Goal: Task Accomplishment & Management: Manage account settings

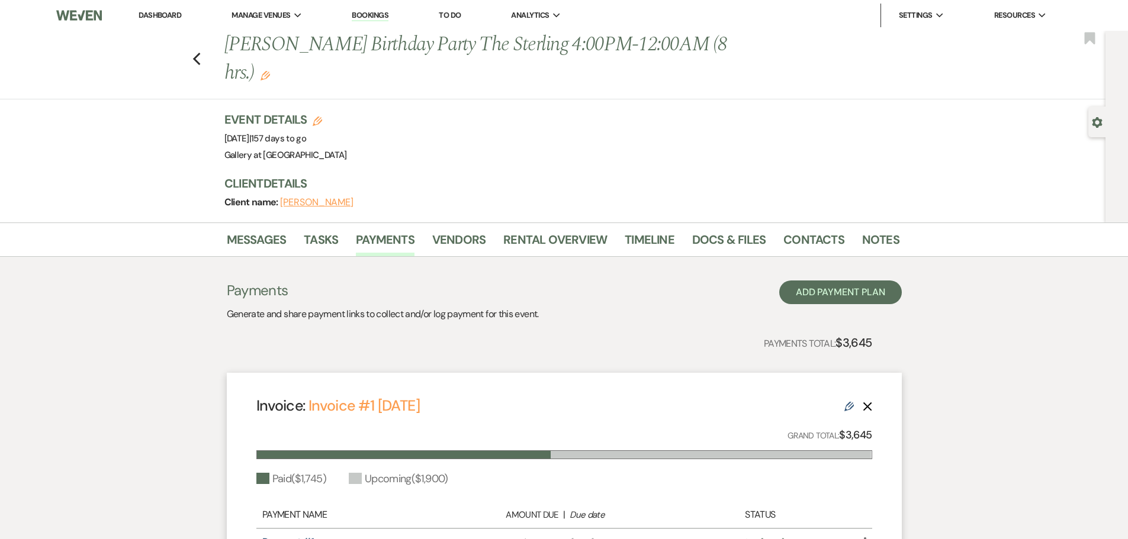
click at [196, 44] on div "Previous [PERSON_NAME] Birthday Party The Sterling 4:00PM-12:00AM (8 hrs.) Edit…" at bounding box center [550, 65] width 1112 height 69
click at [201, 52] on icon "Previous" at bounding box center [196, 59] width 9 height 14
select select "8"
select select "5"
select select "8"
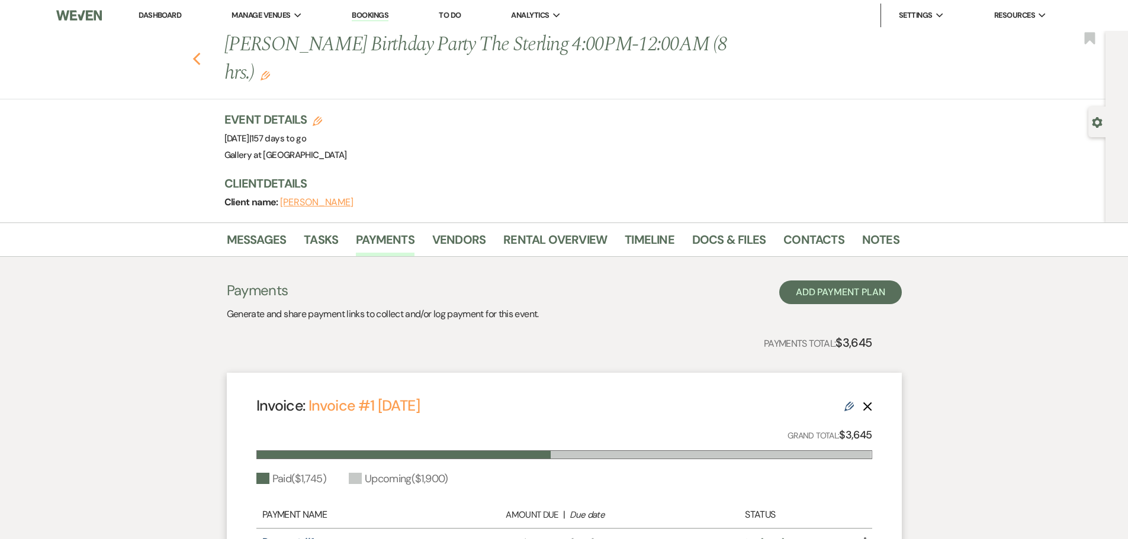
select select "5"
select select "8"
select select "5"
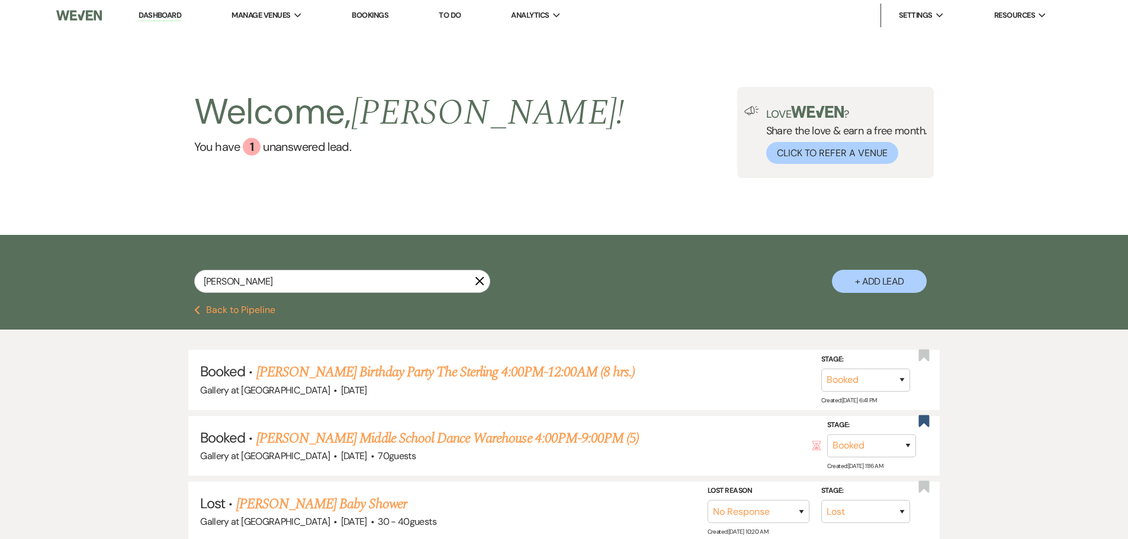
click at [481, 278] on icon "X" at bounding box center [479, 281] width 9 height 9
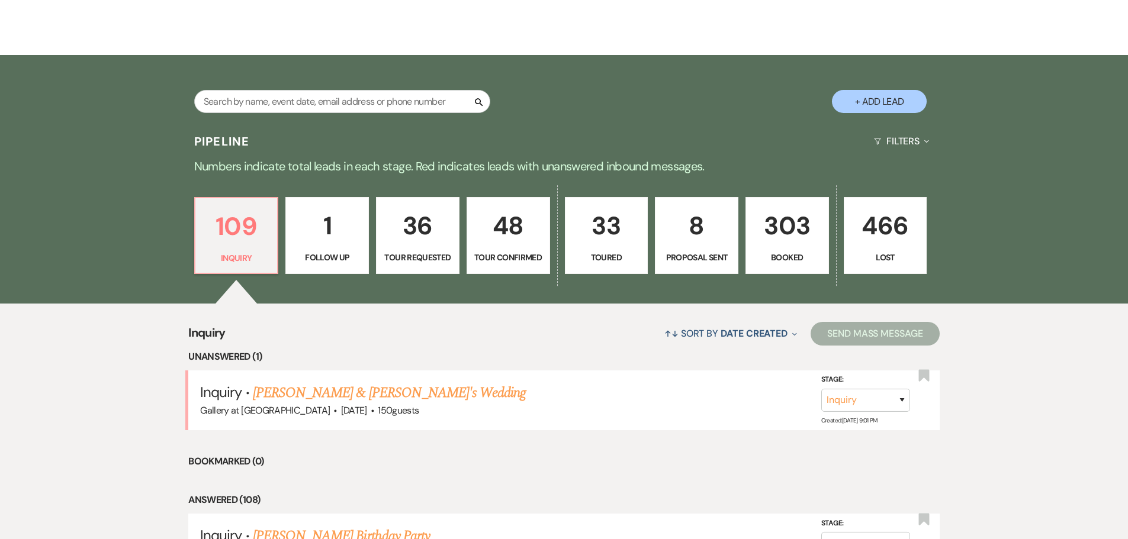
scroll to position [178, 0]
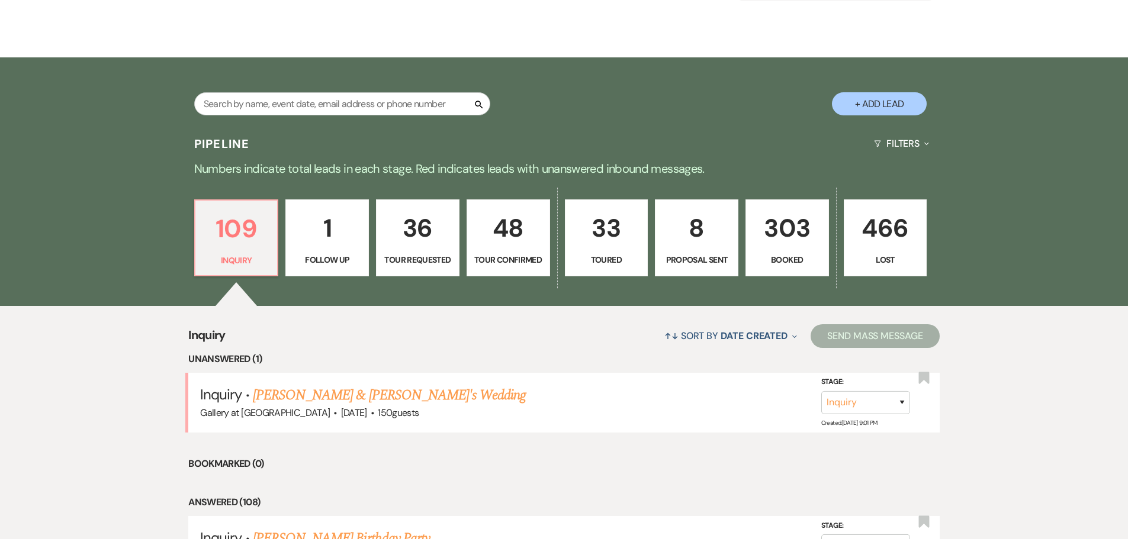
click at [717, 243] on p "8" at bounding box center [697, 228] width 68 height 40
select select "6"
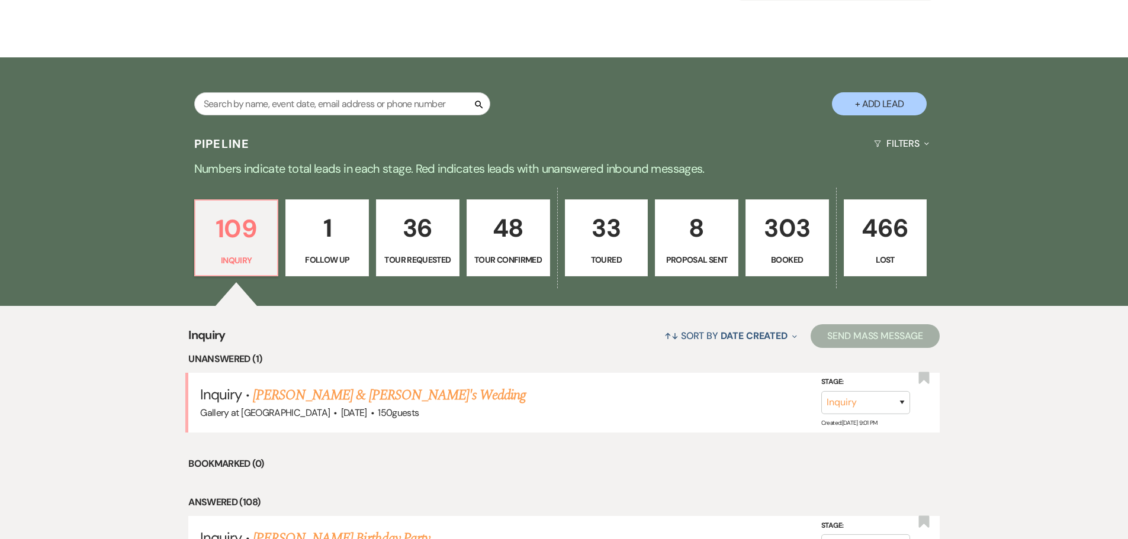
select select "6"
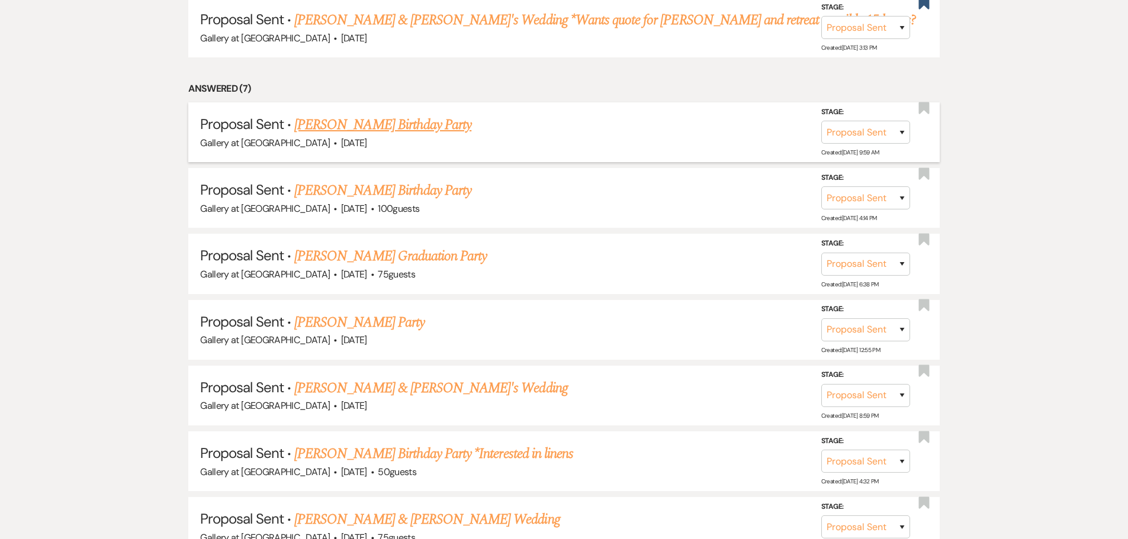
scroll to position [592, 0]
click at [358, 188] on link "Carla Thomas's Birthday Party" at bounding box center [382, 189] width 177 height 21
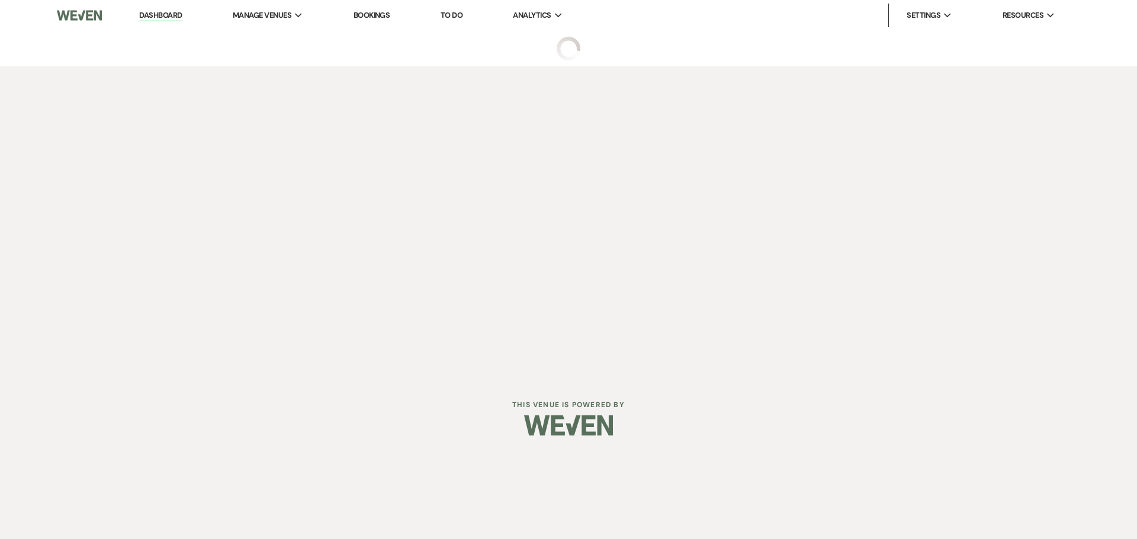
select select "6"
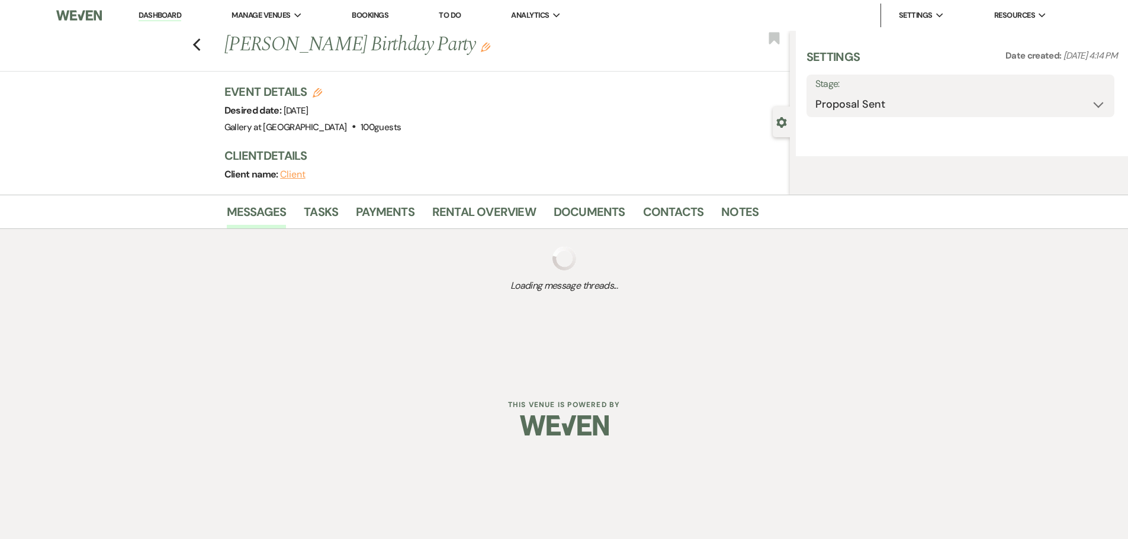
select select "5"
select select "4"
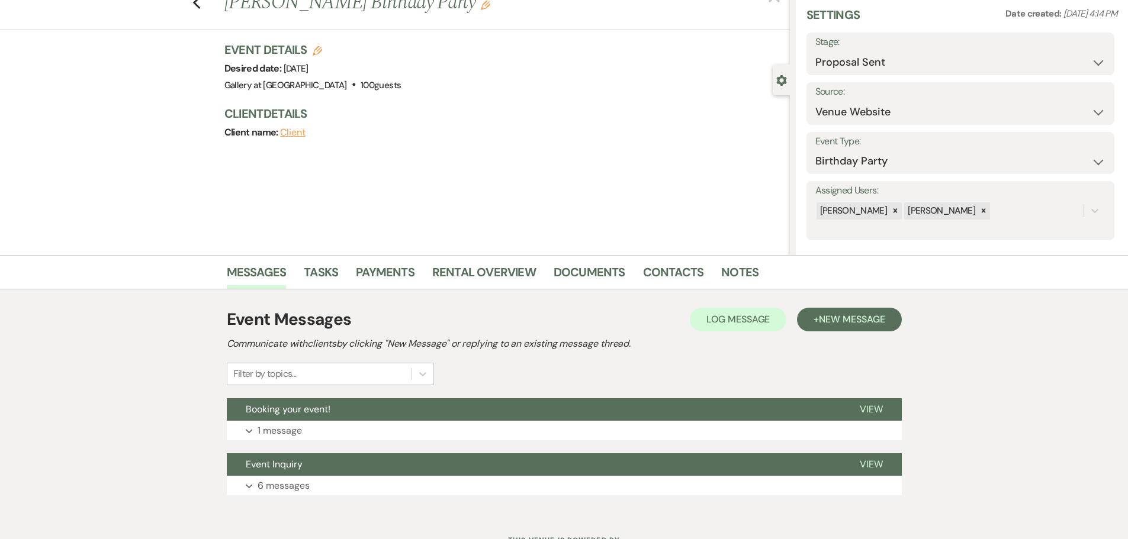
scroll to position [92, 0]
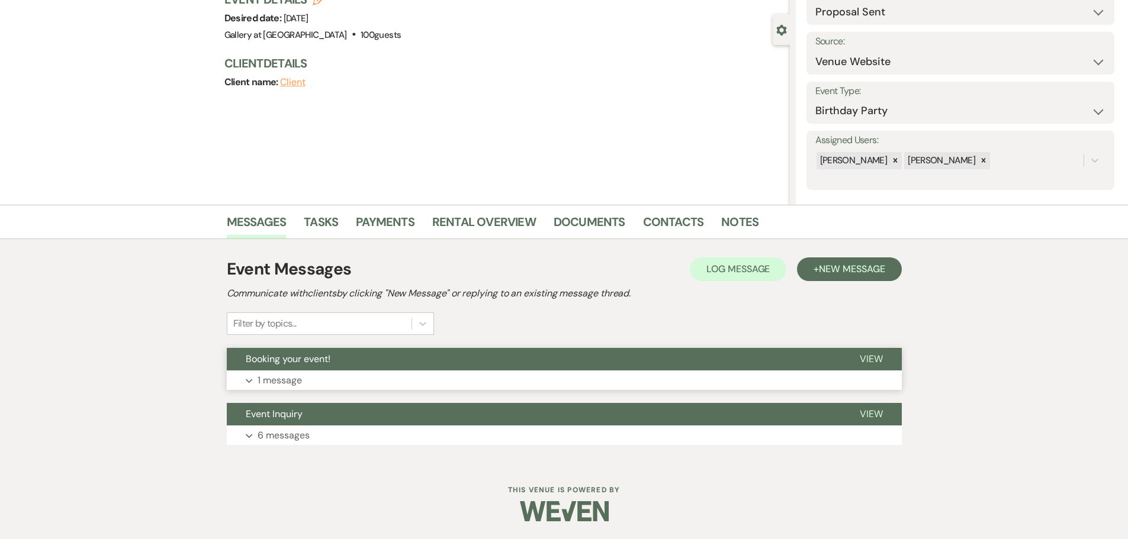
click at [339, 368] on button "Booking your event!" at bounding box center [534, 359] width 614 height 23
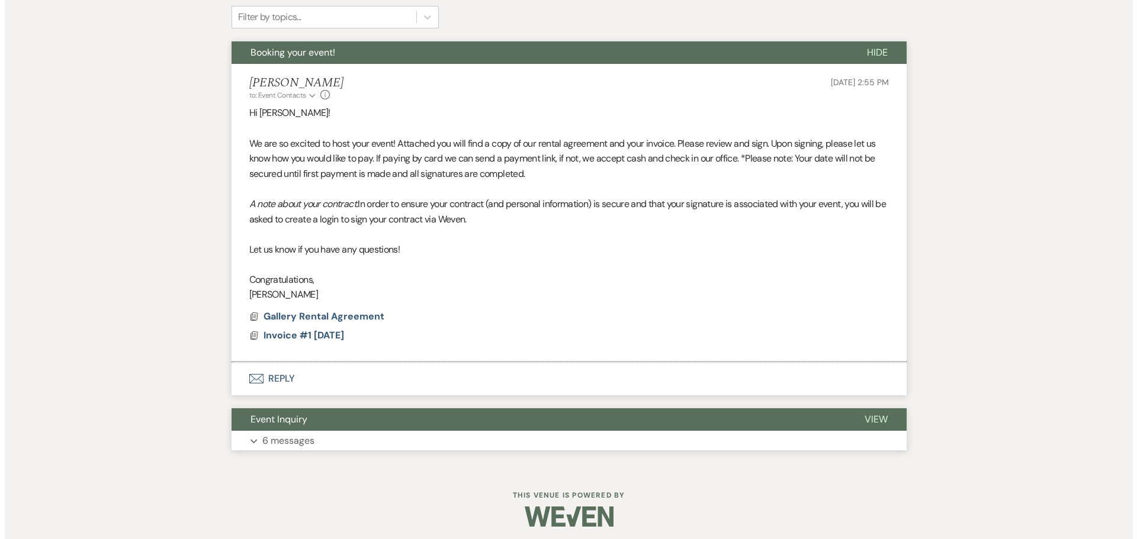
scroll to position [404, 0]
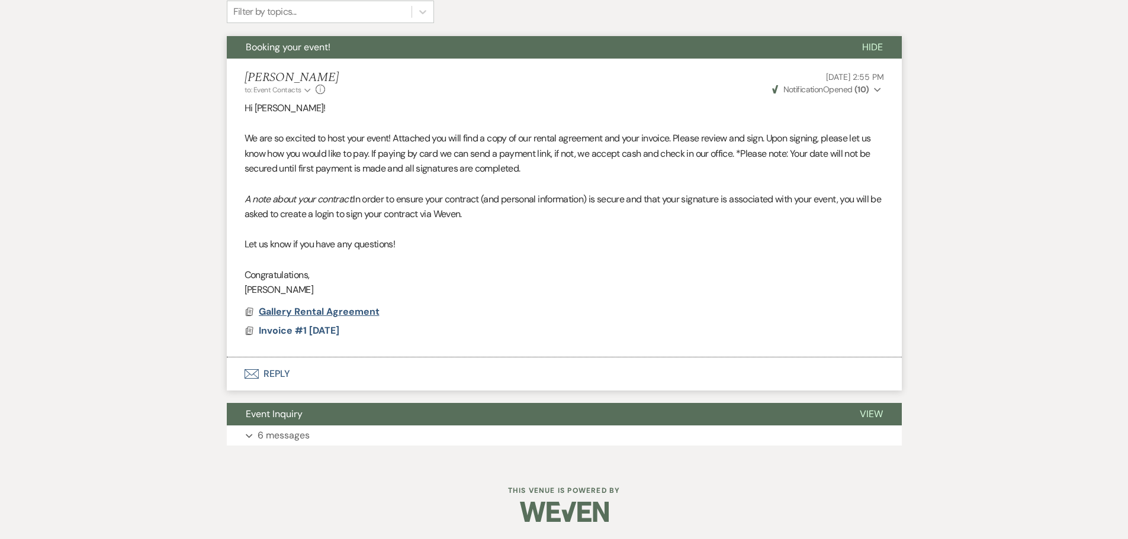
click at [335, 311] on span "Gallery Rental Agreement" at bounding box center [319, 312] width 121 height 12
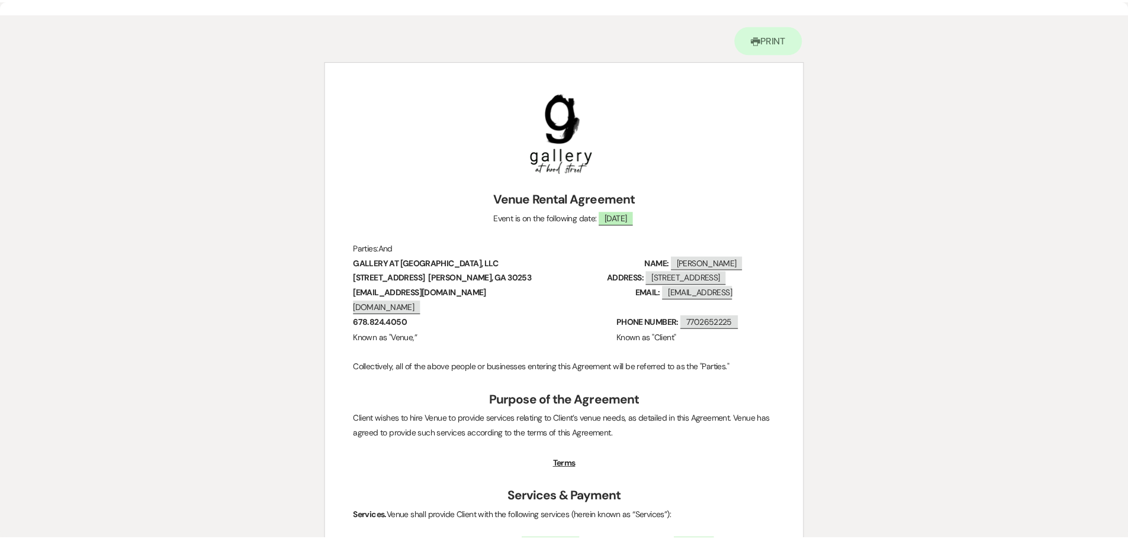
scroll to position [0, 0]
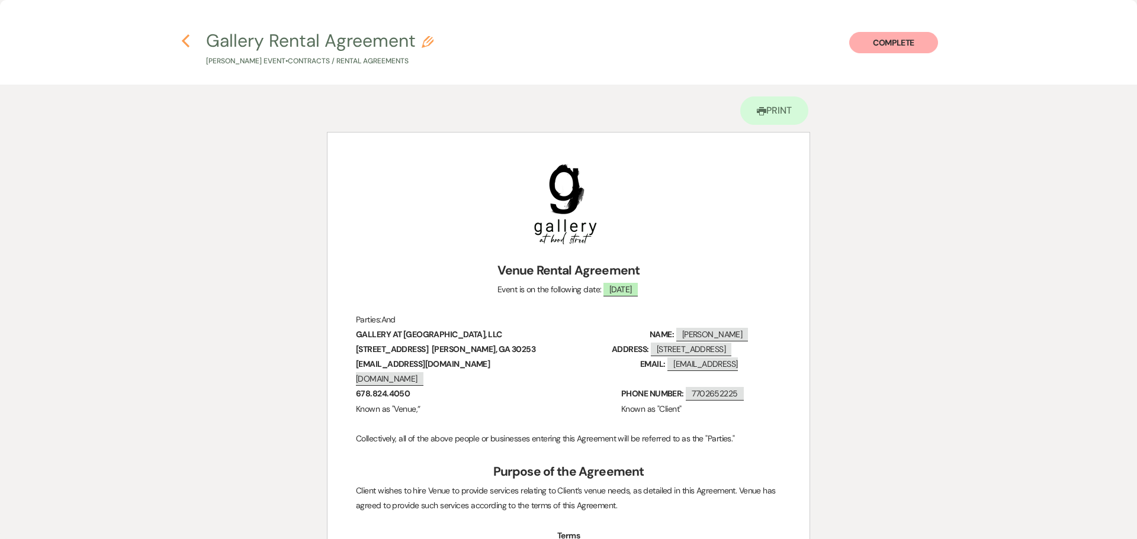
click at [182, 39] on icon "Previous" at bounding box center [185, 41] width 9 height 14
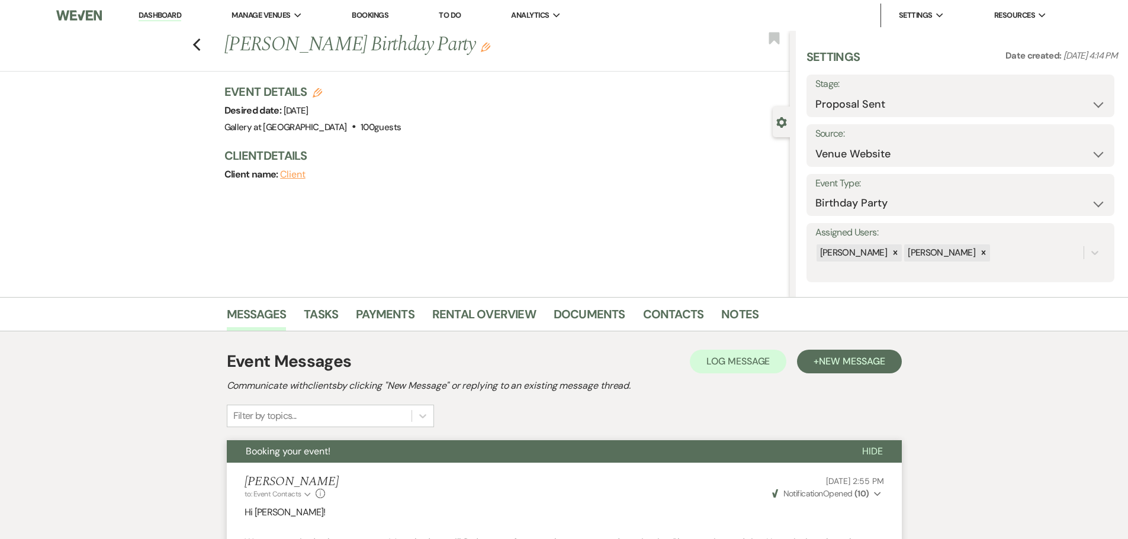
click at [774, 30] on nav "Dashboard Manage Venues Expand Gallery at Hood Street Bookings To Do Analytics …" at bounding box center [564, 15] width 1128 height 31
click at [775, 38] on use "button" at bounding box center [774, 38] width 11 height 12
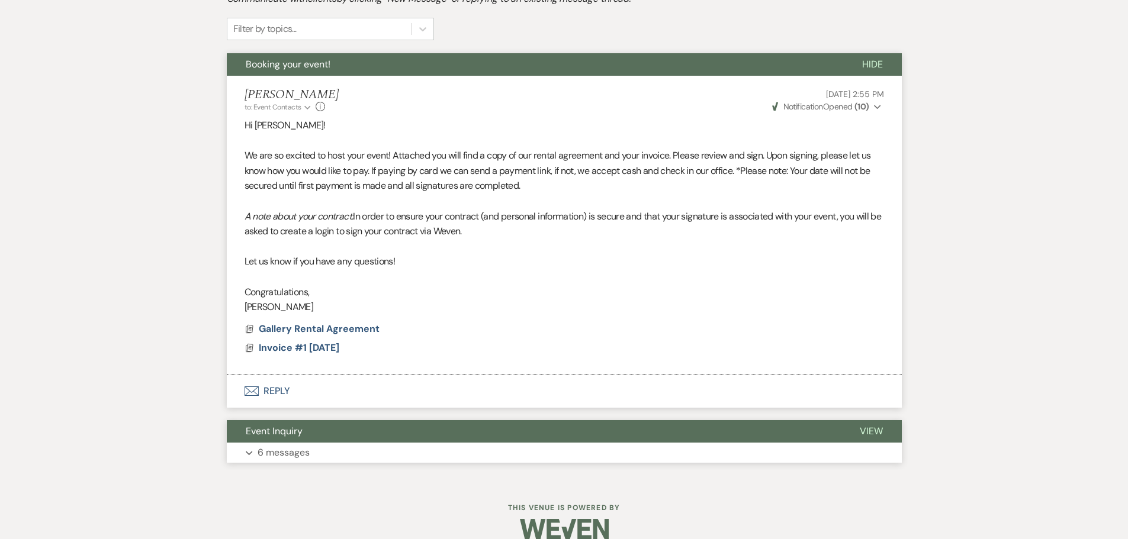
scroll to position [405, 0]
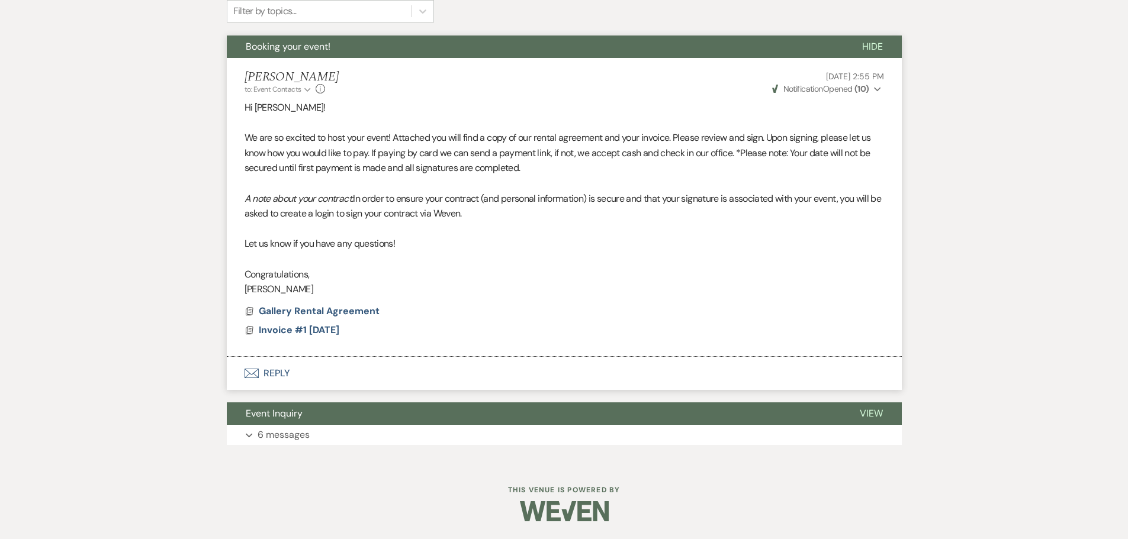
click at [265, 371] on button "Envelope Reply" at bounding box center [564, 373] width 675 height 33
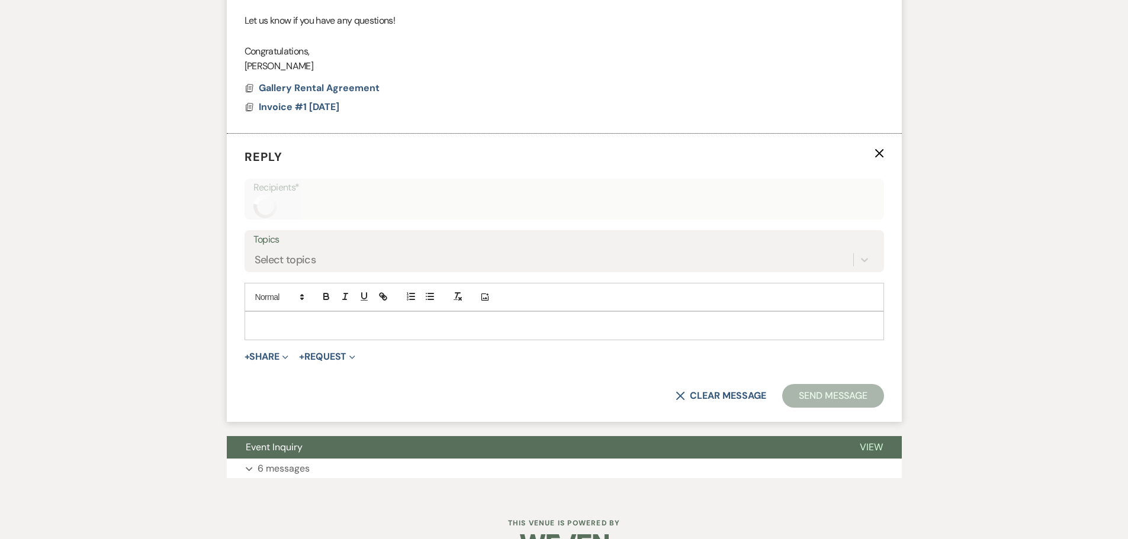
scroll to position [637, 0]
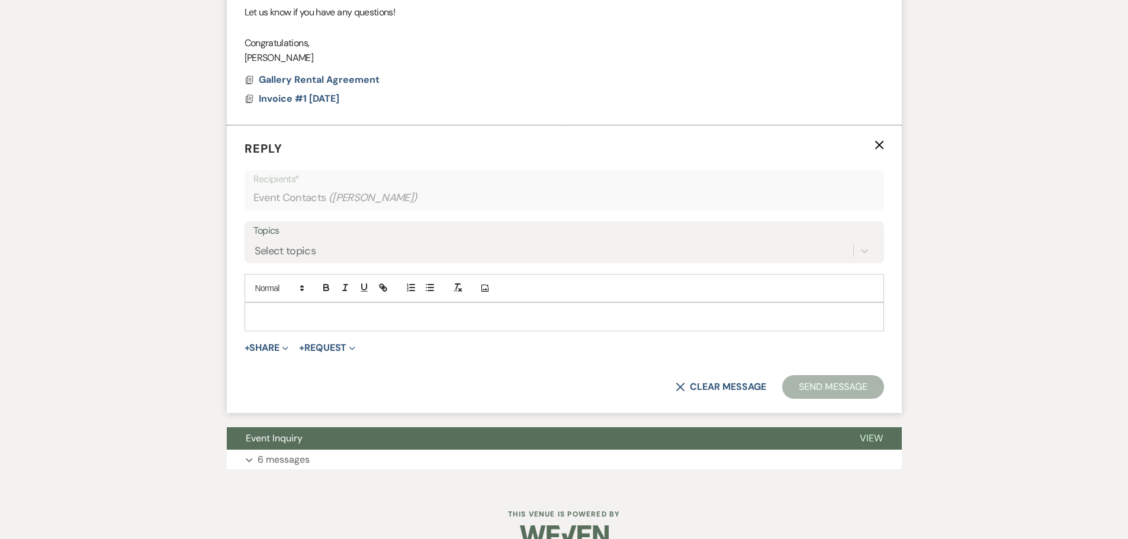
click at [879, 147] on icon "X" at bounding box center [879, 144] width 9 height 9
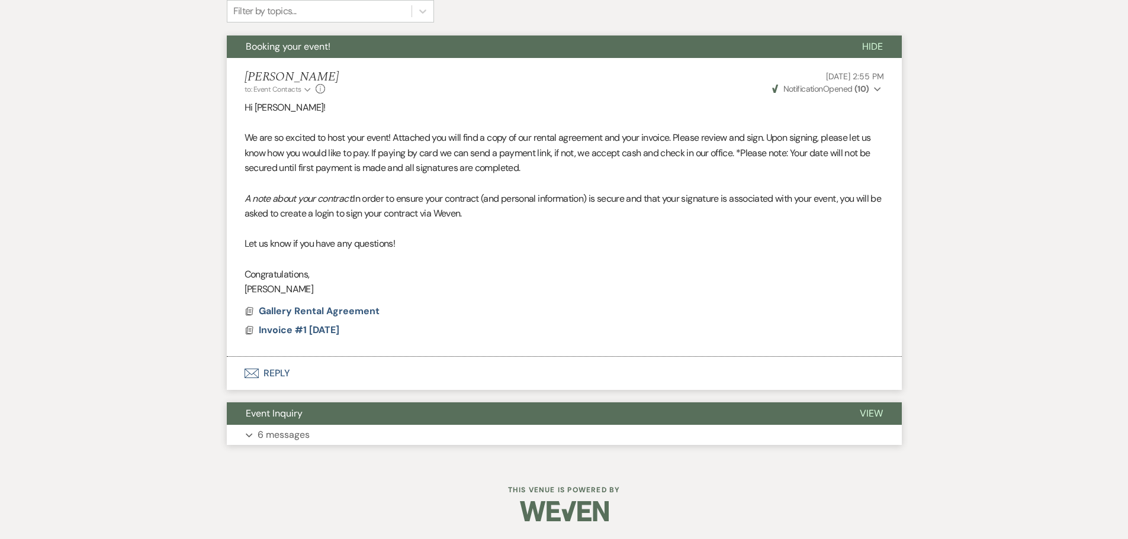
click at [276, 417] on span "Event Inquiry" at bounding box center [274, 413] width 57 height 12
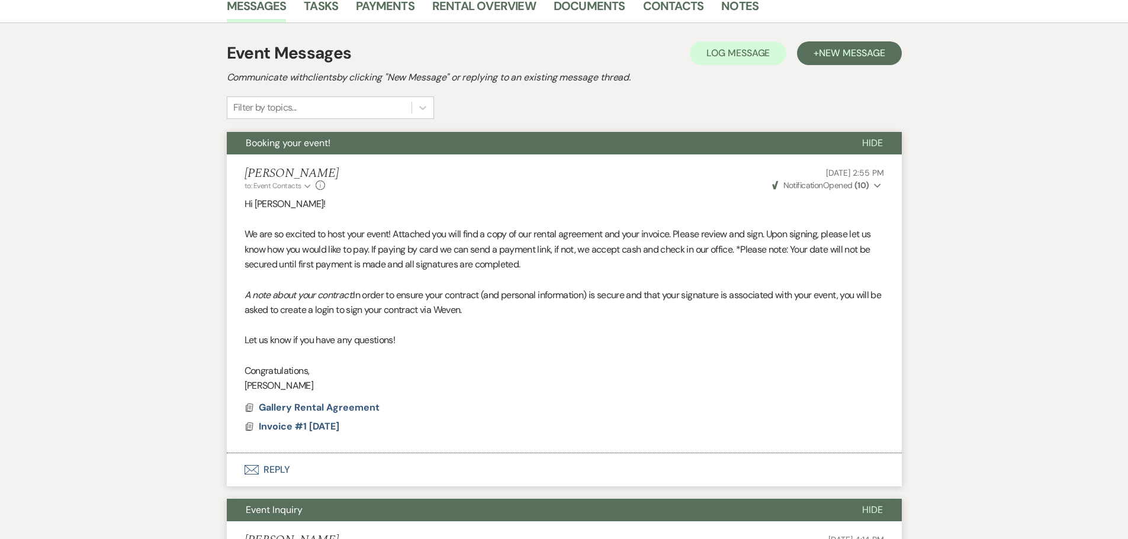
scroll to position [345, 0]
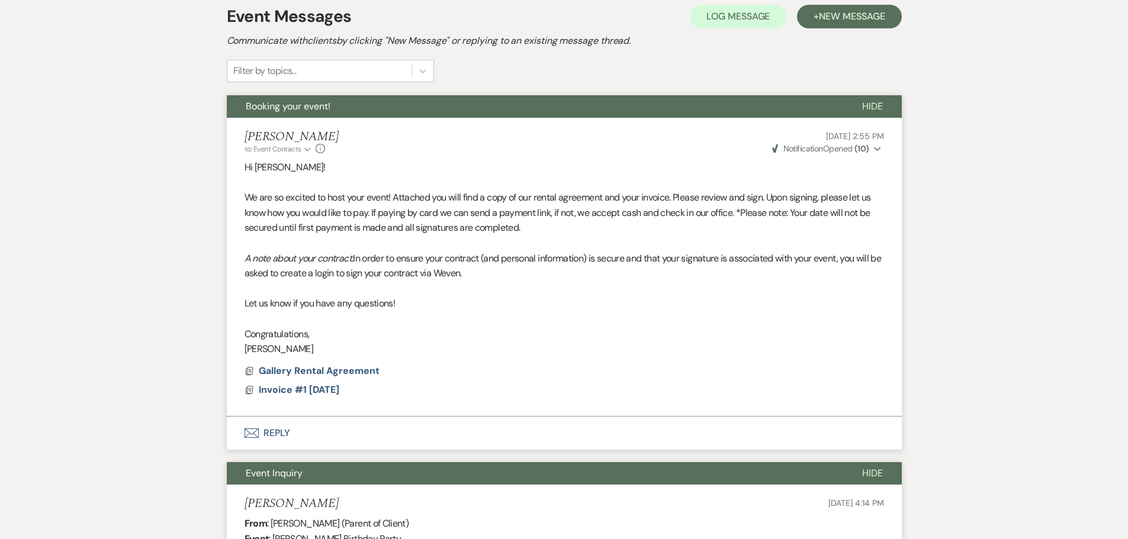
click at [283, 433] on button "Envelope Reply" at bounding box center [564, 433] width 675 height 33
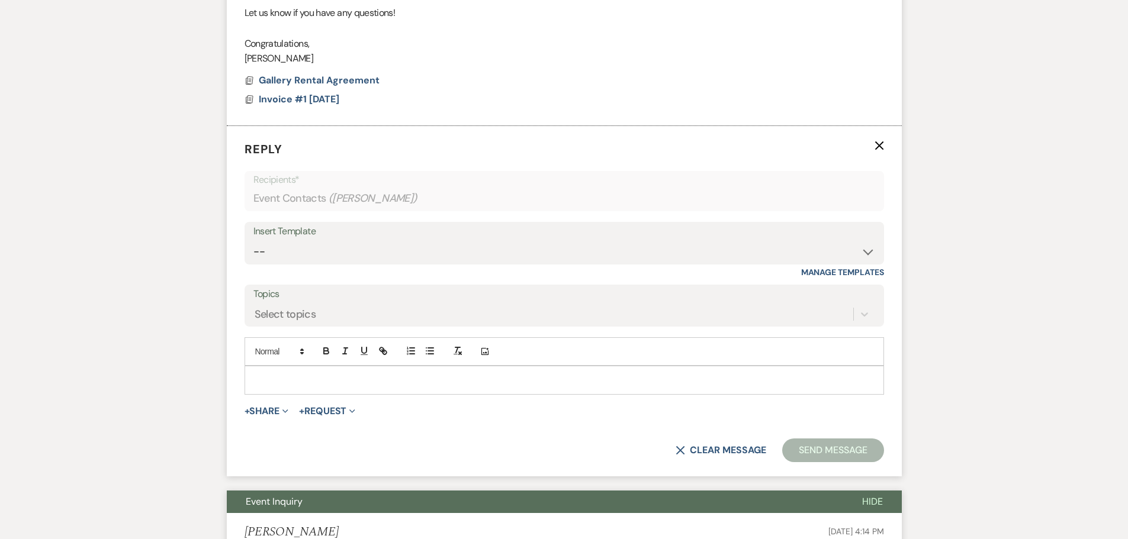
scroll to position [637, 0]
click at [293, 381] on p at bounding box center [564, 379] width 621 height 13
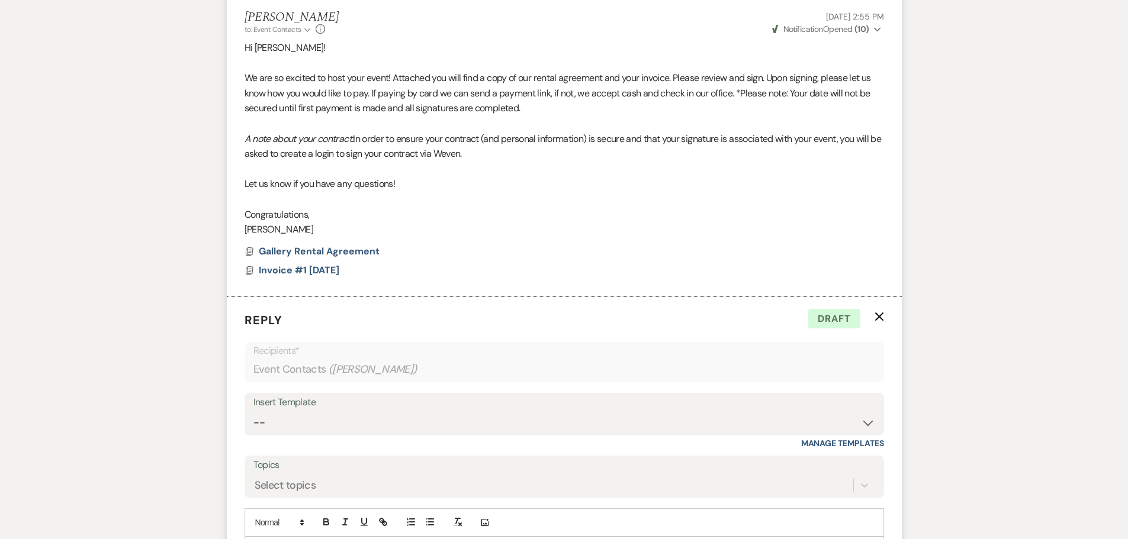
scroll to position [605, 0]
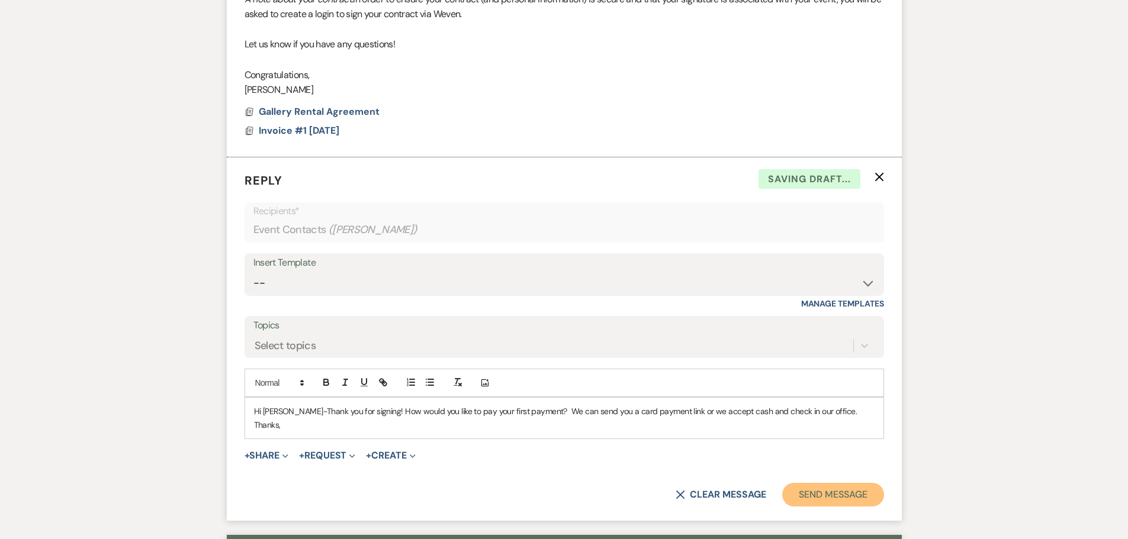
click at [873, 483] on button "Send Message" at bounding box center [832, 495] width 101 height 24
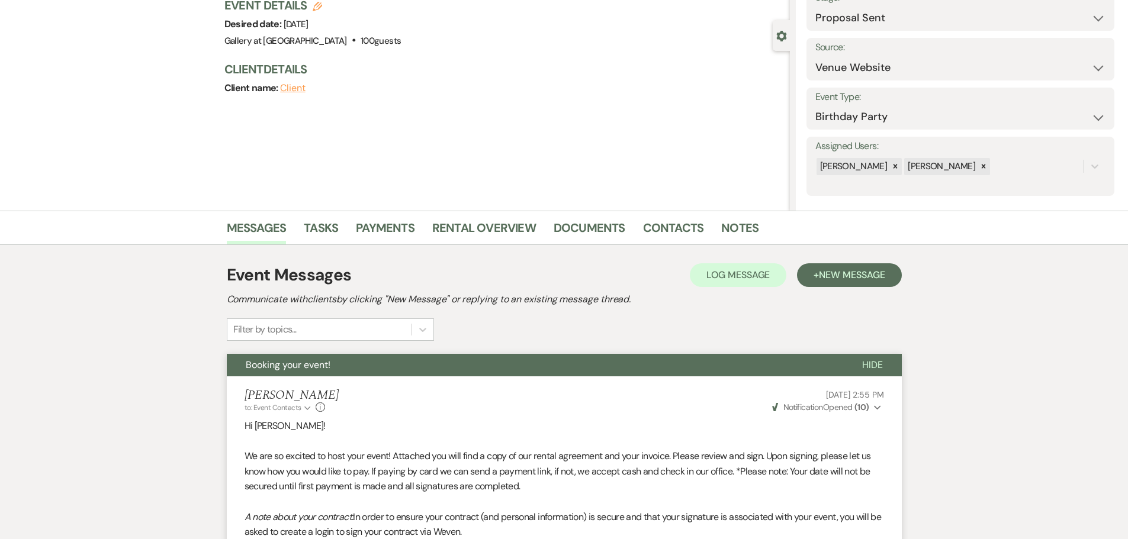
scroll to position [0, 0]
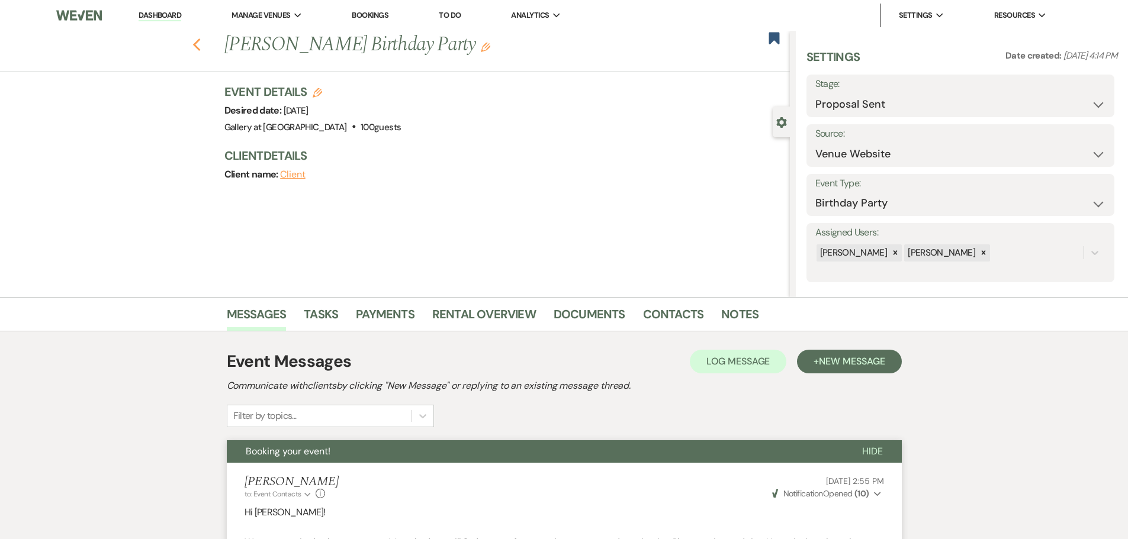
click at [198, 44] on use "button" at bounding box center [196, 44] width 8 height 13
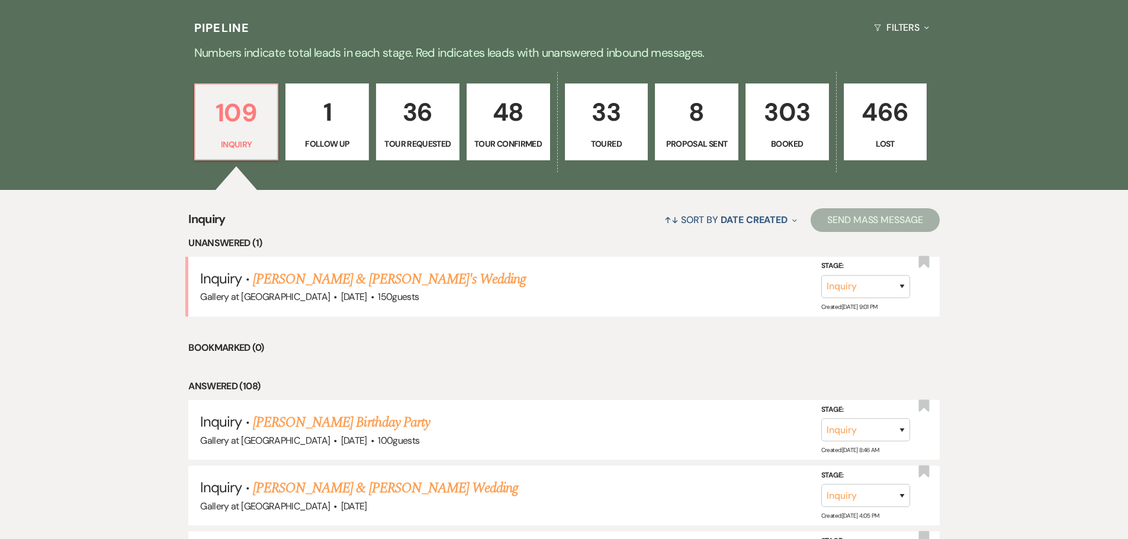
scroll to position [296, 0]
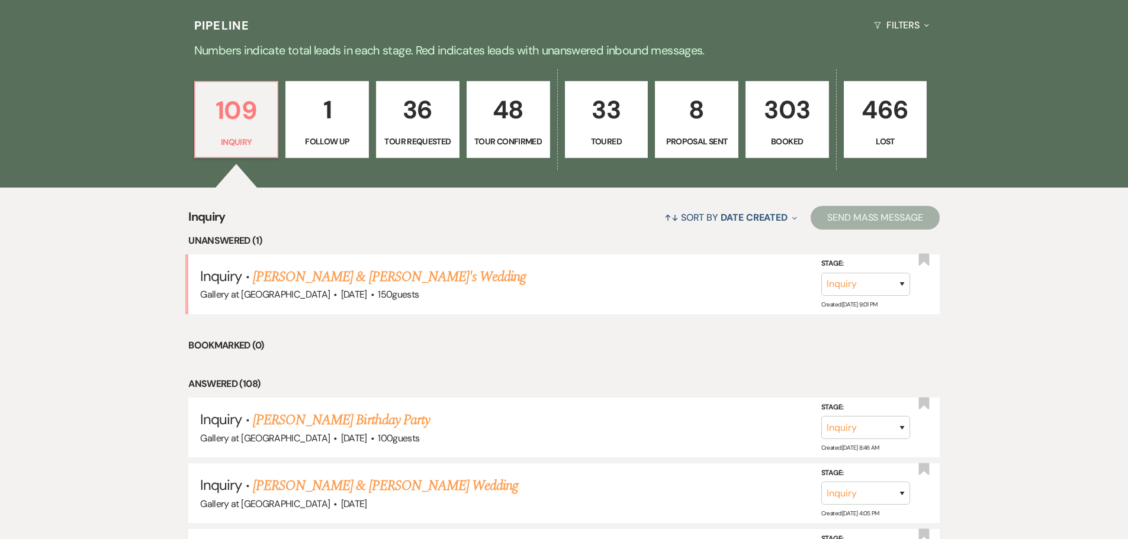
drag, startPoint x: 310, startPoint y: 281, endPoint x: 245, endPoint y: 362, distance: 104.0
click at [310, 281] on link "[PERSON_NAME] & [PERSON_NAME]'s Wedding" at bounding box center [390, 276] width 274 height 21
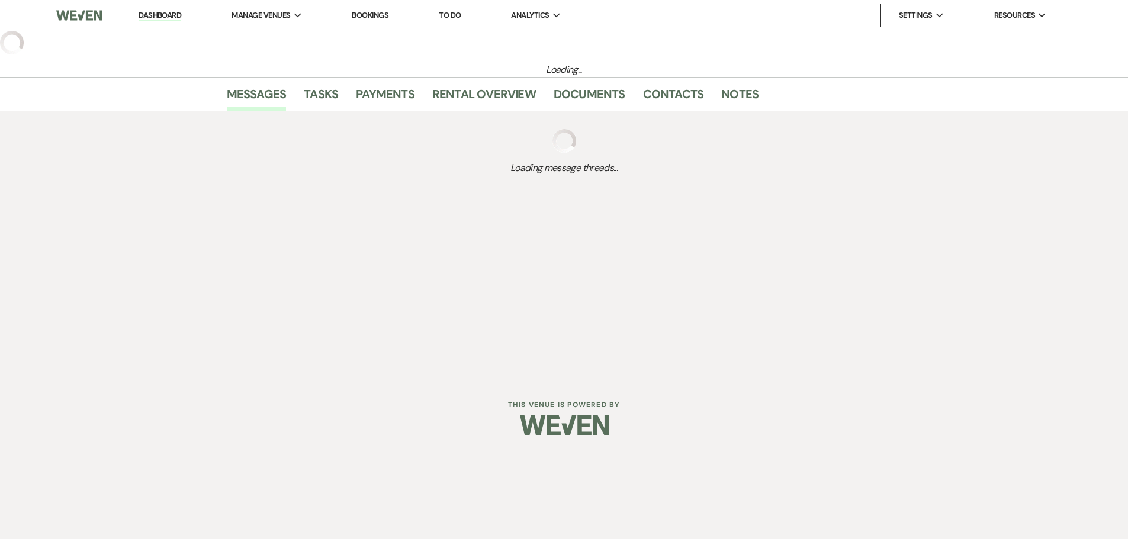
select select "5"
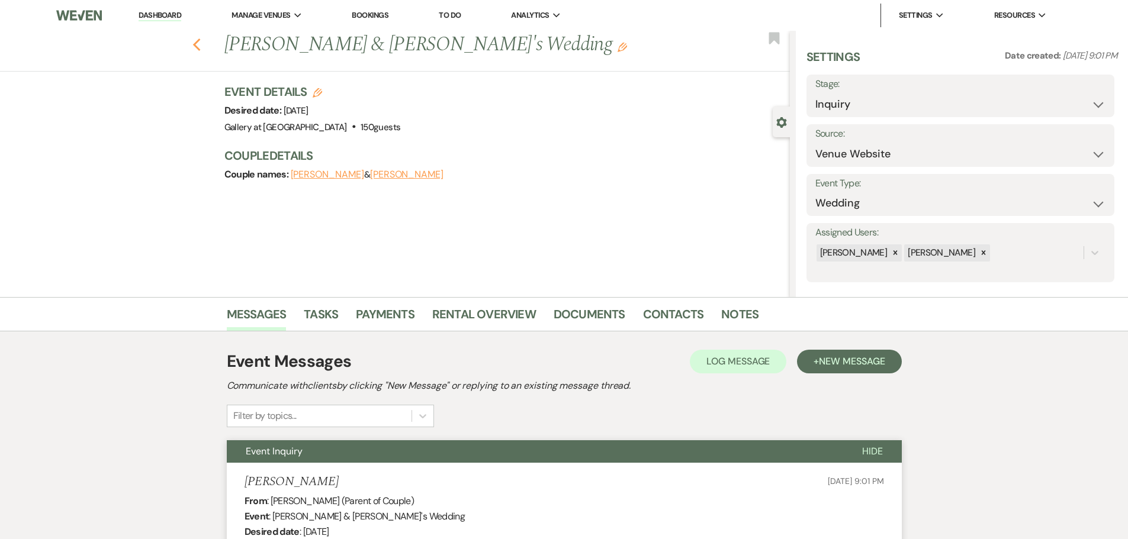
click at [200, 49] on use "button" at bounding box center [196, 44] width 8 height 13
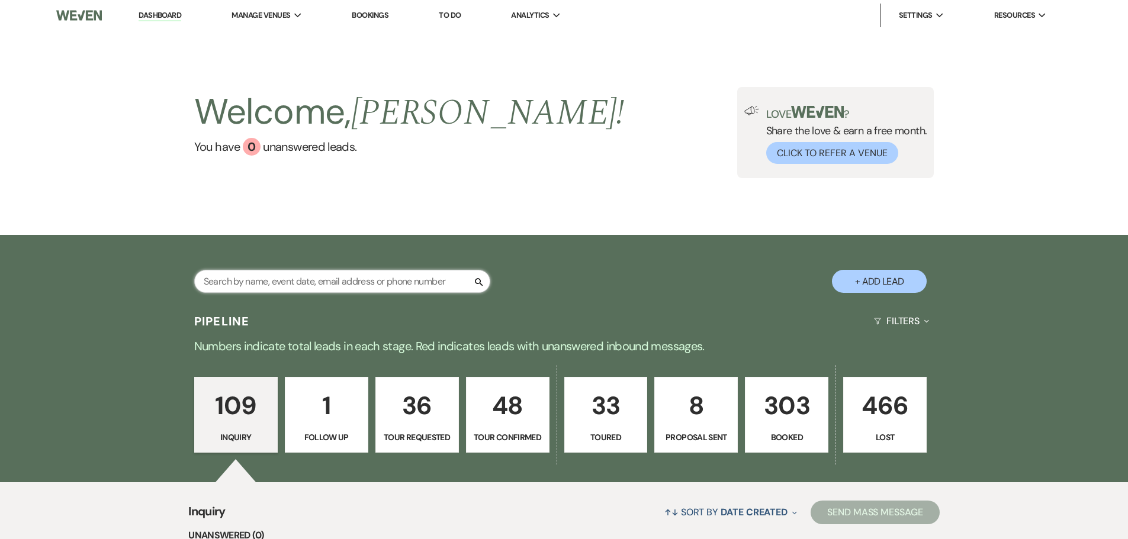
click at [236, 285] on input "text" at bounding box center [342, 281] width 296 height 23
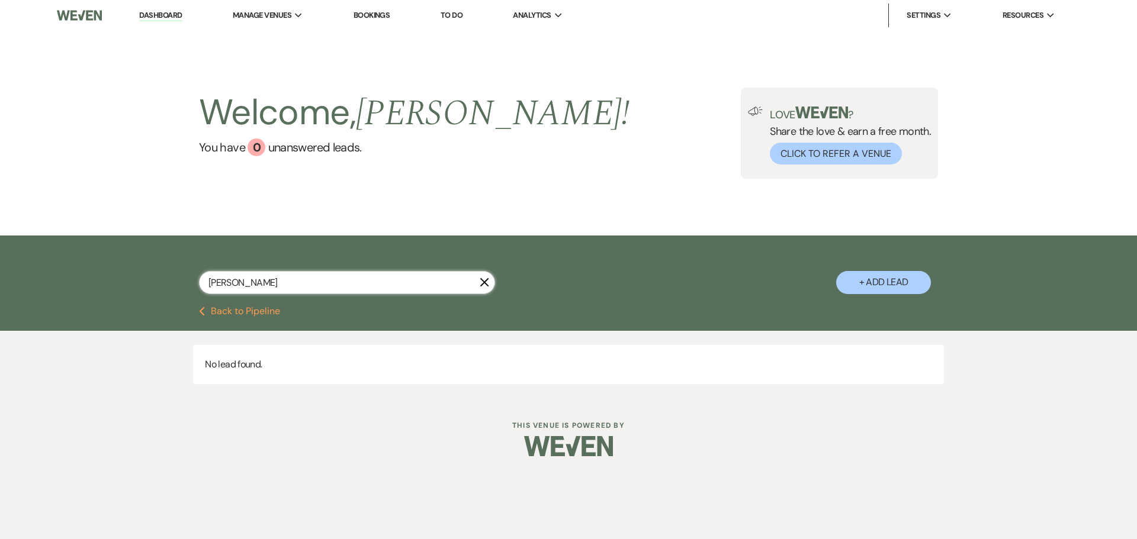
type input "[PERSON_NAME]"
select select "8"
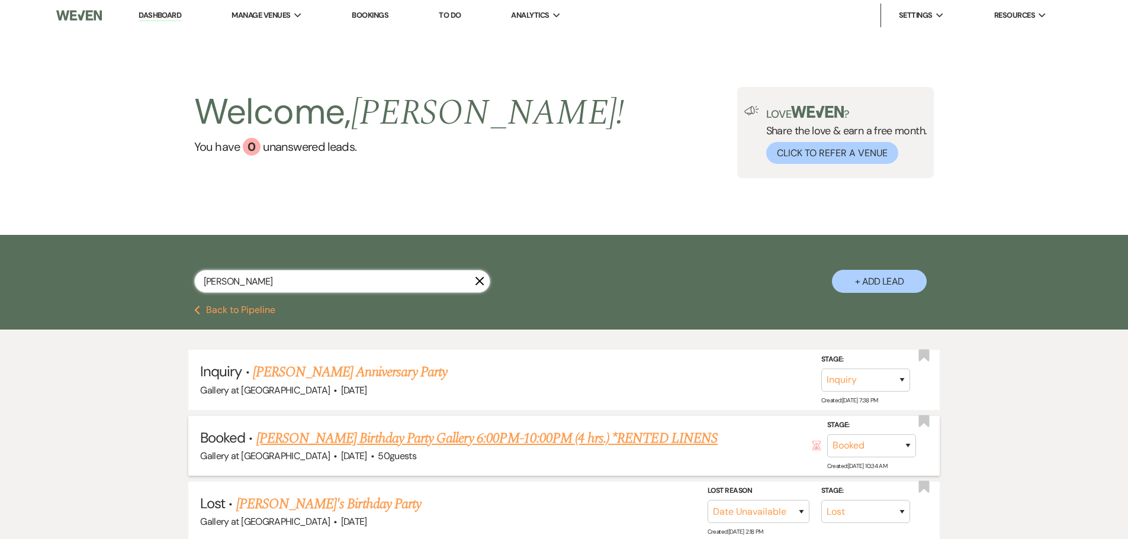
type input "[PERSON_NAME]"
click at [428, 441] on link "[PERSON_NAME] Birthday Party Gallery 6:00PM-10:00PM (4 hrs.) *RENTED LINENS" at bounding box center [486, 438] width 461 height 21
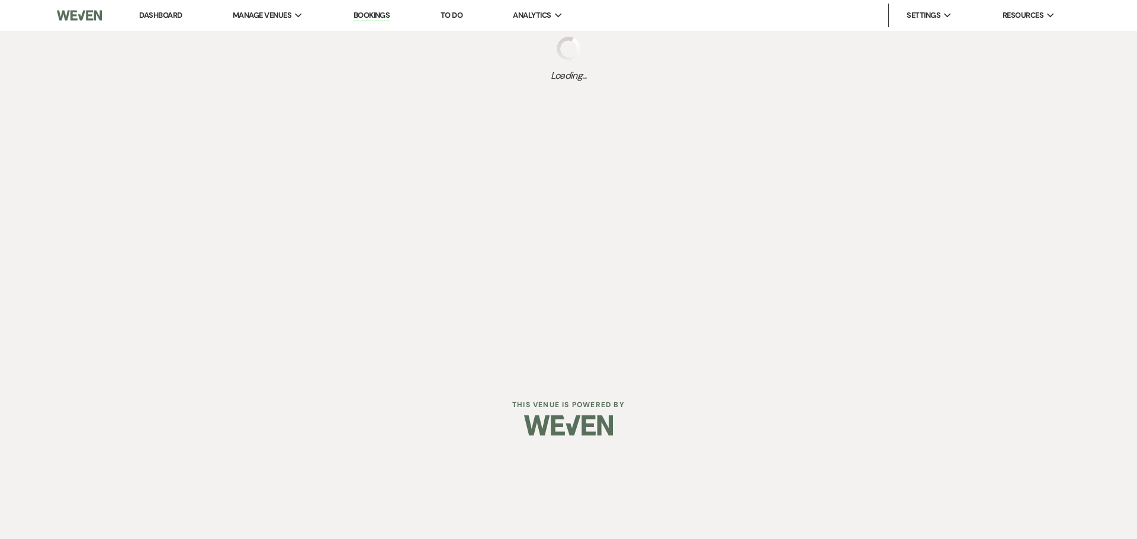
select select "5"
select select "4"
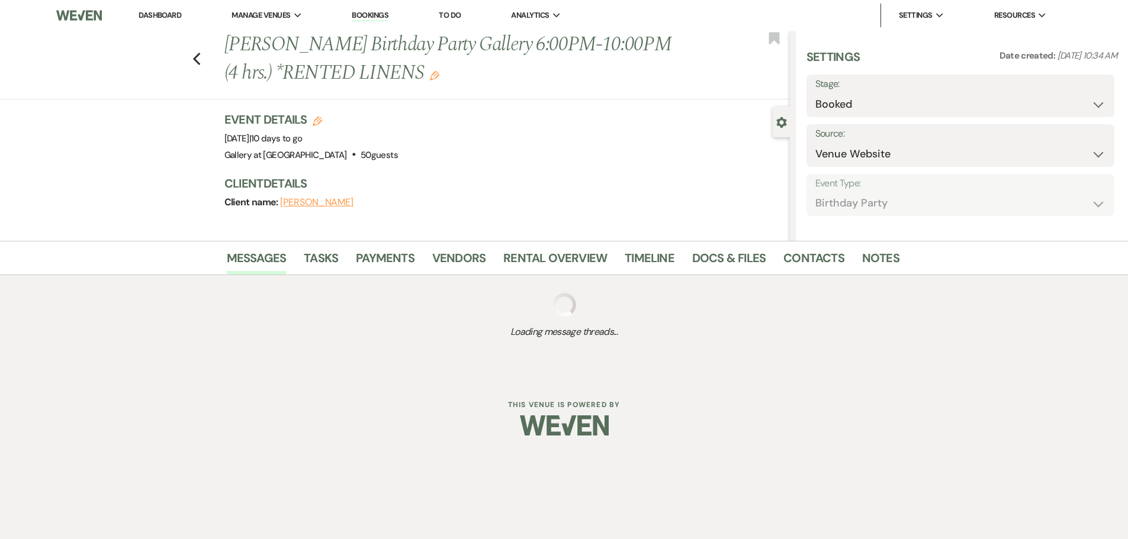
select select "4"
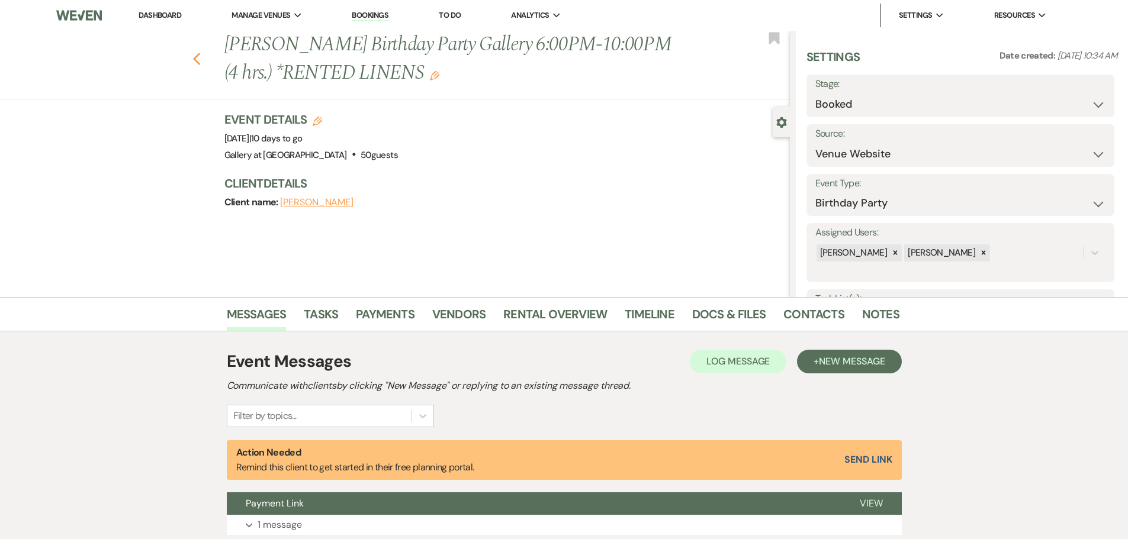
click at [200, 62] on use "button" at bounding box center [196, 59] width 8 height 13
select select "8"
